Goal: Information Seeking & Learning: Check status

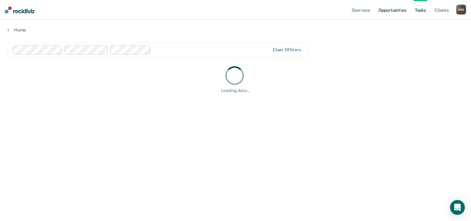
click at [391, 10] on link "Opportunities" at bounding box center [393, 10] width 30 height 20
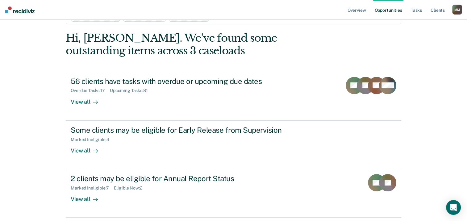
scroll to position [31, 0]
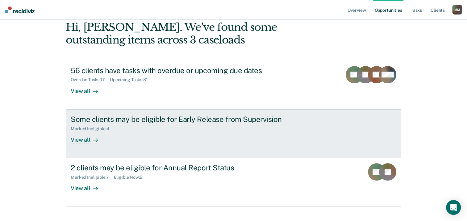
click at [143, 123] on div "Some clients may be eligible for Early Release from Supervision" at bounding box center [179, 119] width 217 height 9
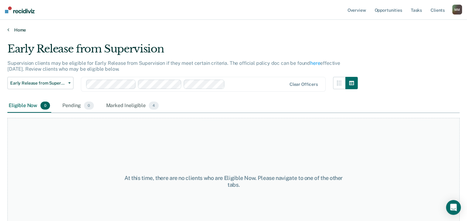
drag, startPoint x: 231, startPoint y: 29, endPoint x: 206, endPoint y: 31, distance: 25.7
drag, startPoint x: 206, startPoint y: 31, endPoint x: 76, endPoint y: 27, distance: 129.6
click at [76, 27] on link "Home" at bounding box center [233, 30] width 452 height 6
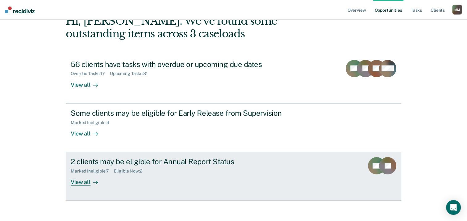
scroll to position [41, 0]
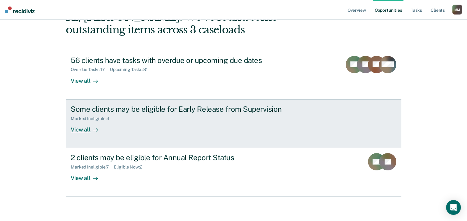
click at [85, 128] on div "View all" at bounding box center [88, 127] width 35 height 12
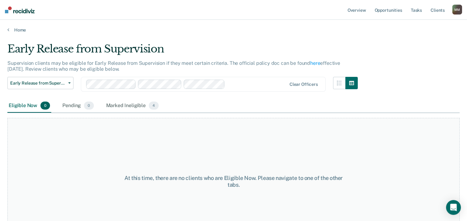
scroll to position [41, 0]
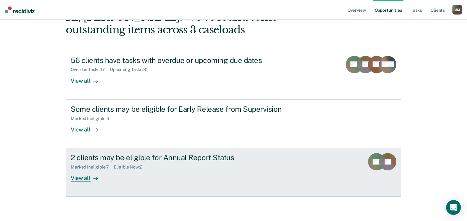
click at [86, 179] on div "View all" at bounding box center [88, 176] width 35 height 12
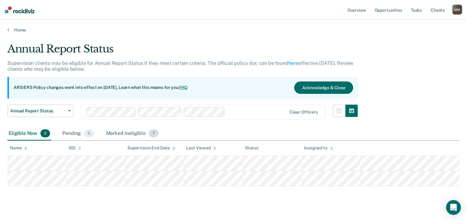
click at [134, 132] on div "Marked Ineligible 7" at bounding box center [132, 134] width 55 height 14
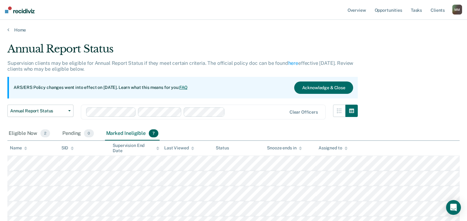
scroll to position [41, 0]
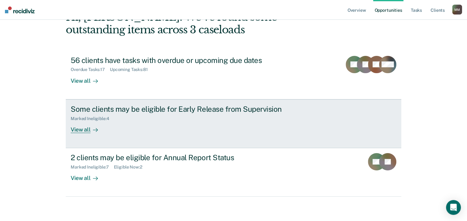
click at [81, 128] on div "View all" at bounding box center [88, 127] width 35 height 12
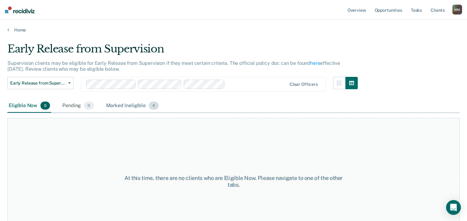
click at [127, 106] on div "Marked Ineligible 4" at bounding box center [132, 106] width 55 height 14
